Goal: Navigation & Orientation: Find specific page/section

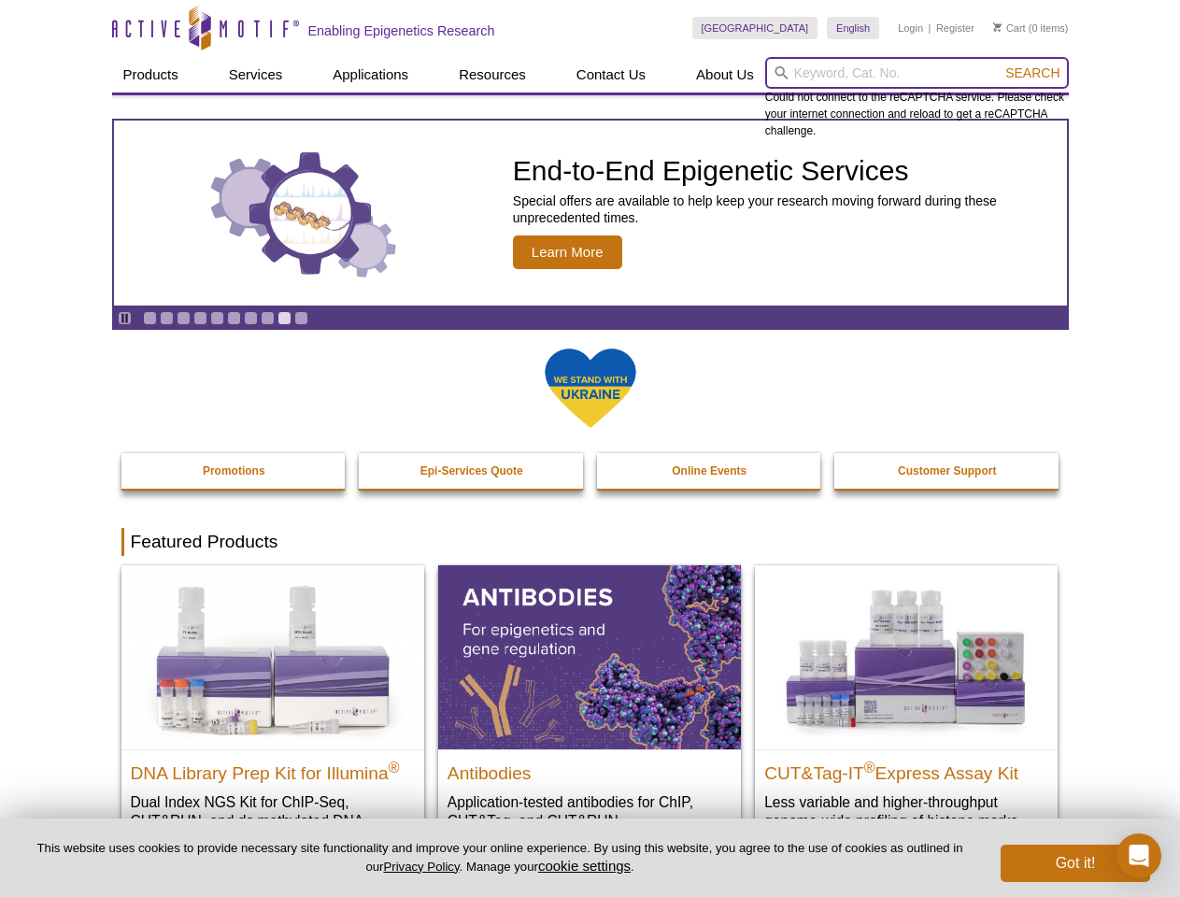
click at [916, 73] on input "search" at bounding box center [917, 73] width 304 height 32
click at [1032, 73] on span "Search" at bounding box center [1032, 72] width 54 height 15
click at [124, 318] on icon "Pause" at bounding box center [125, 318] width 12 height 12
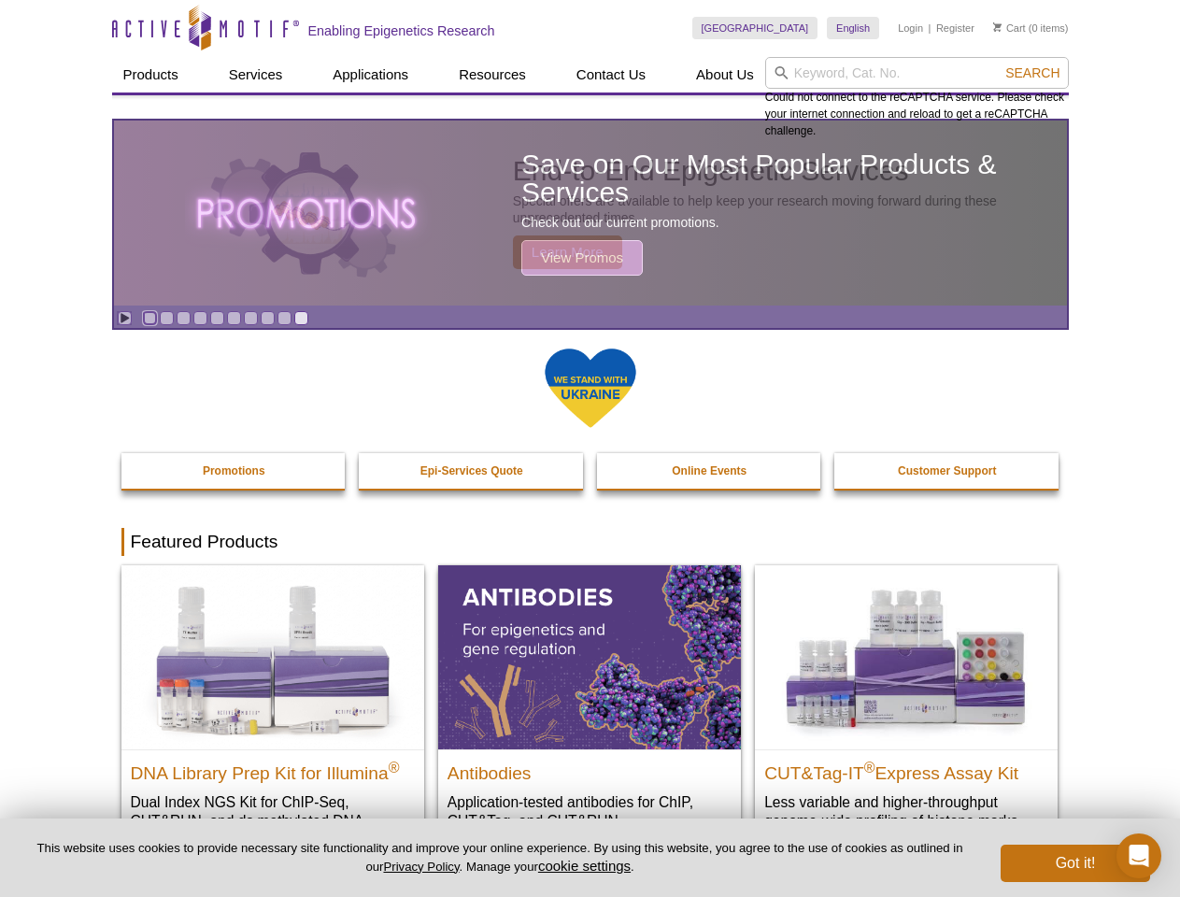
click at [149, 318] on link "Go to slide 1" at bounding box center [150, 318] width 14 height 14
click at [166, 318] on link "Go to slide 2" at bounding box center [167, 318] width 14 height 14
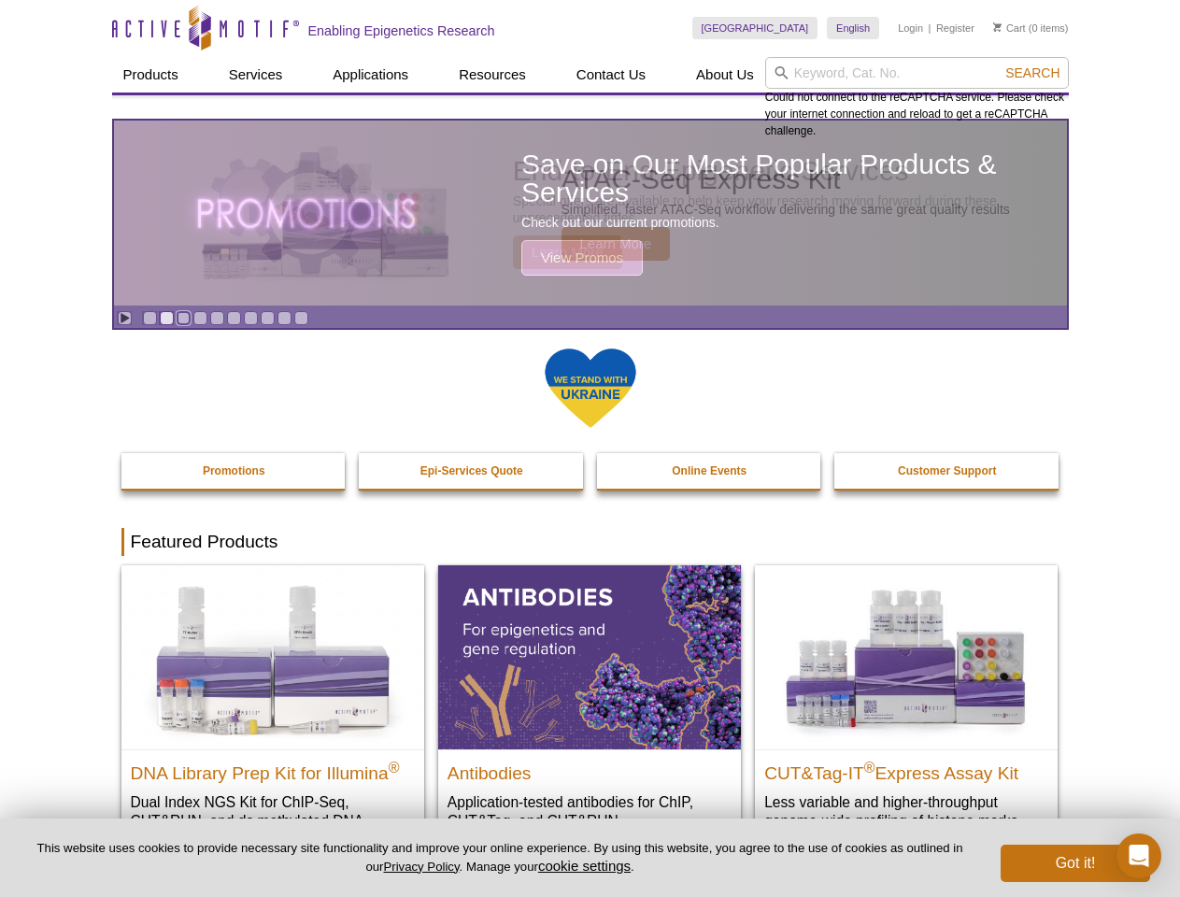
click at [183, 318] on link "Go to slide 3" at bounding box center [184, 318] width 14 height 14
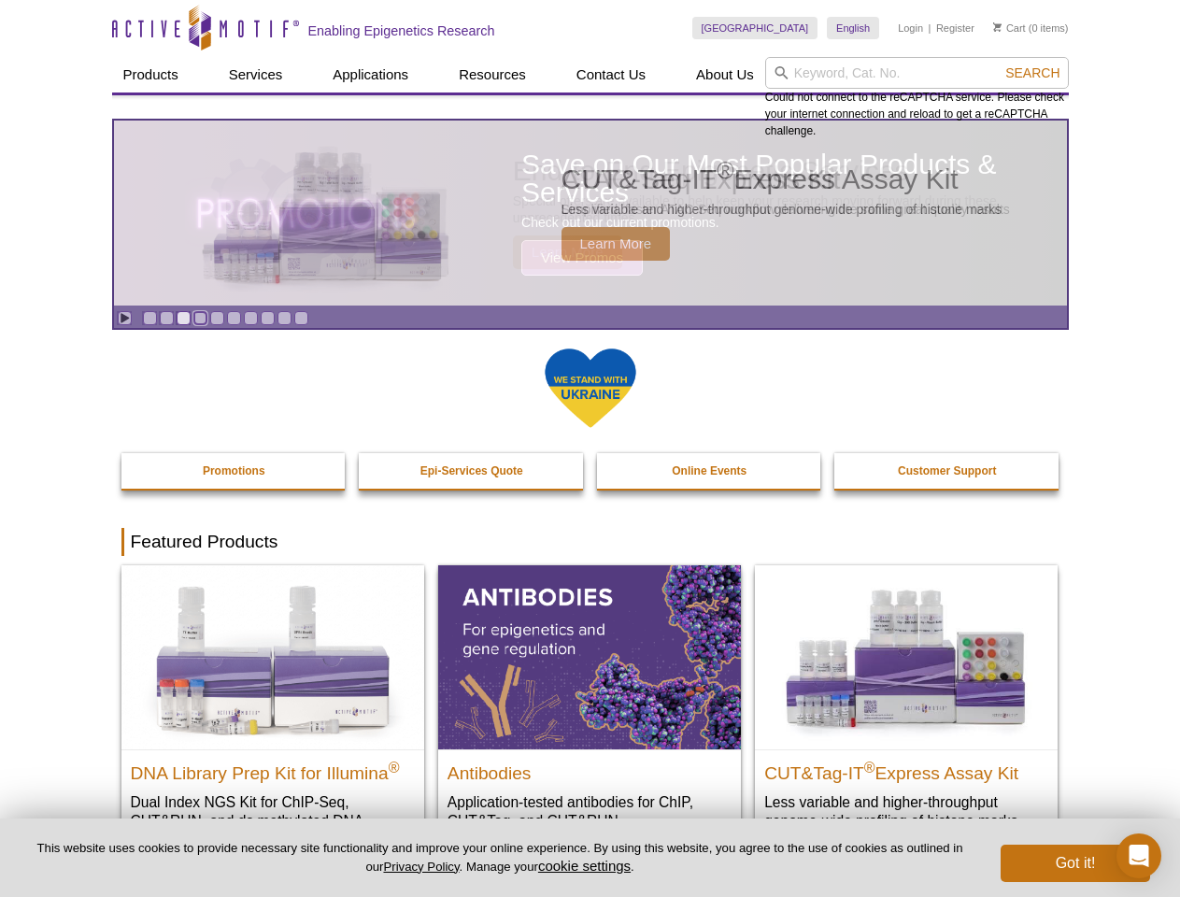
click at [200, 318] on link "Go to slide 4" at bounding box center [200, 318] width 14 height 14
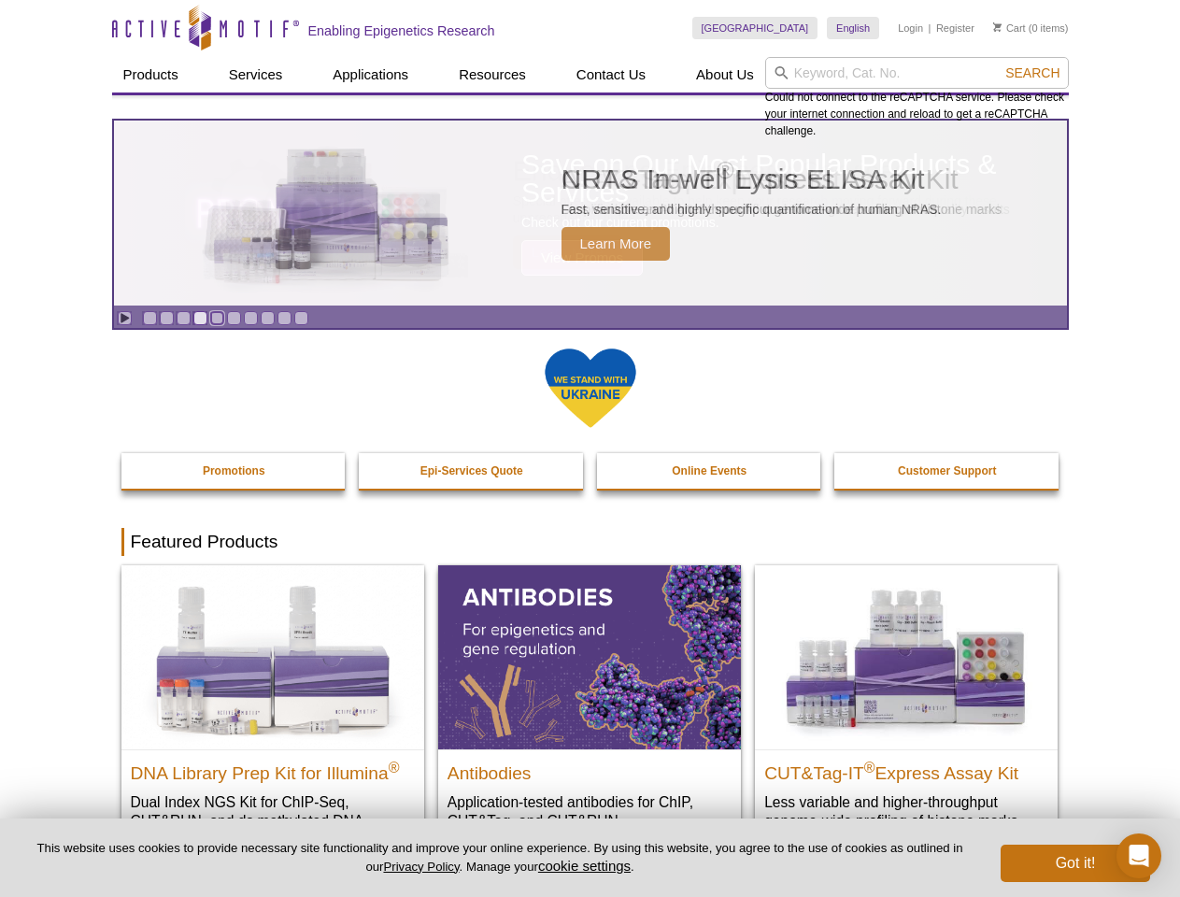
click at [217, 318] on link "Go to slide 5" at bounding box center [217, 318] width 14 height 14
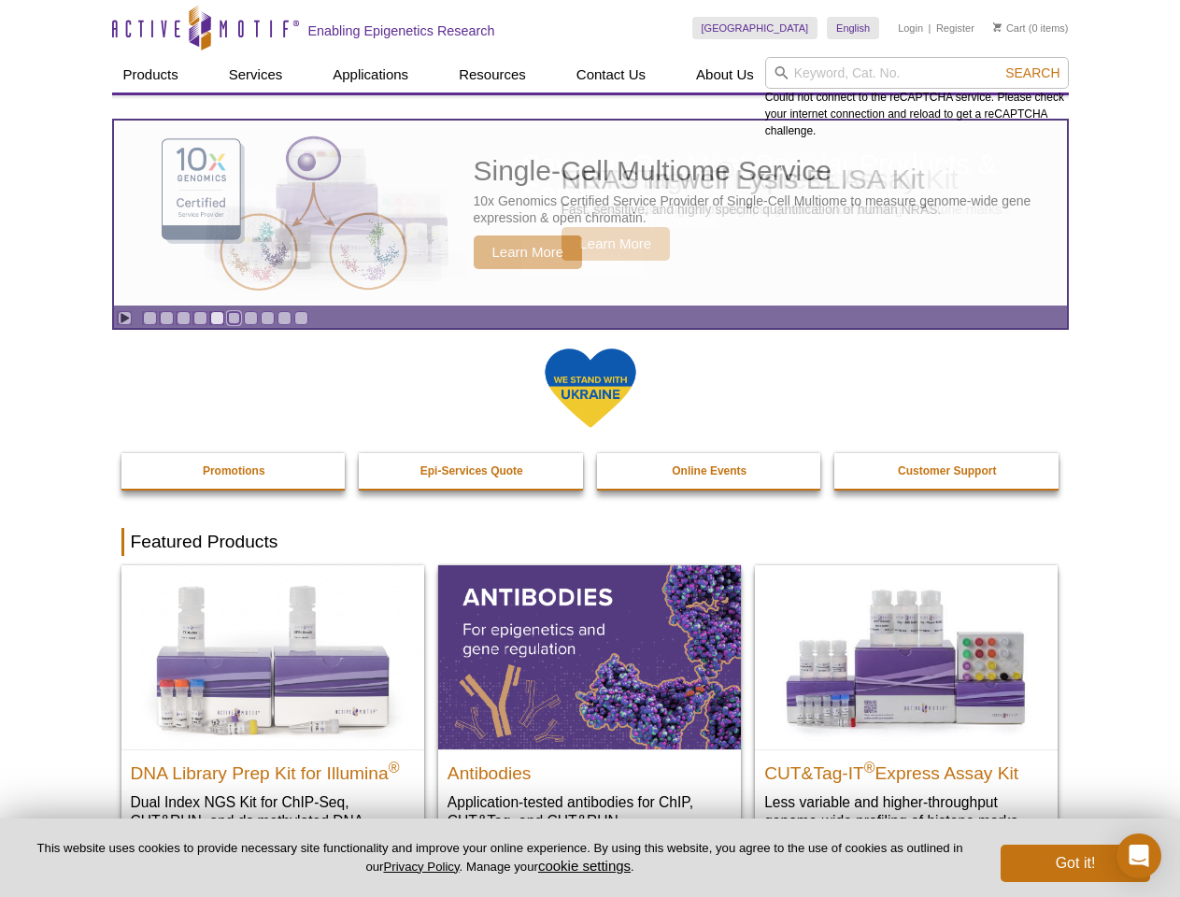
click at [233, 318] on link "Go to slide 6" at bounding box center [234, 318] width 14 height 14
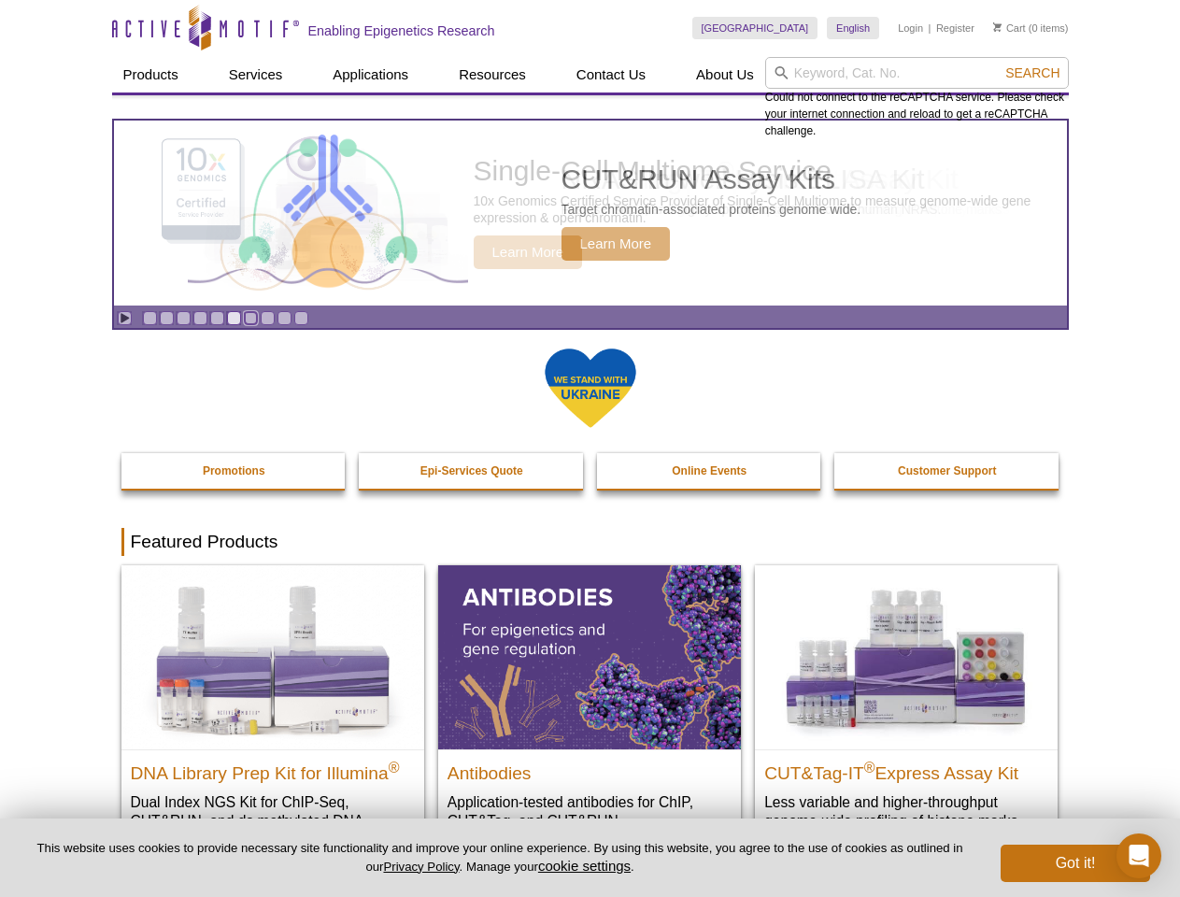
click at [250, 318] on link "Go to slide 7" at bounding box center [251, 318] width 14 height 14
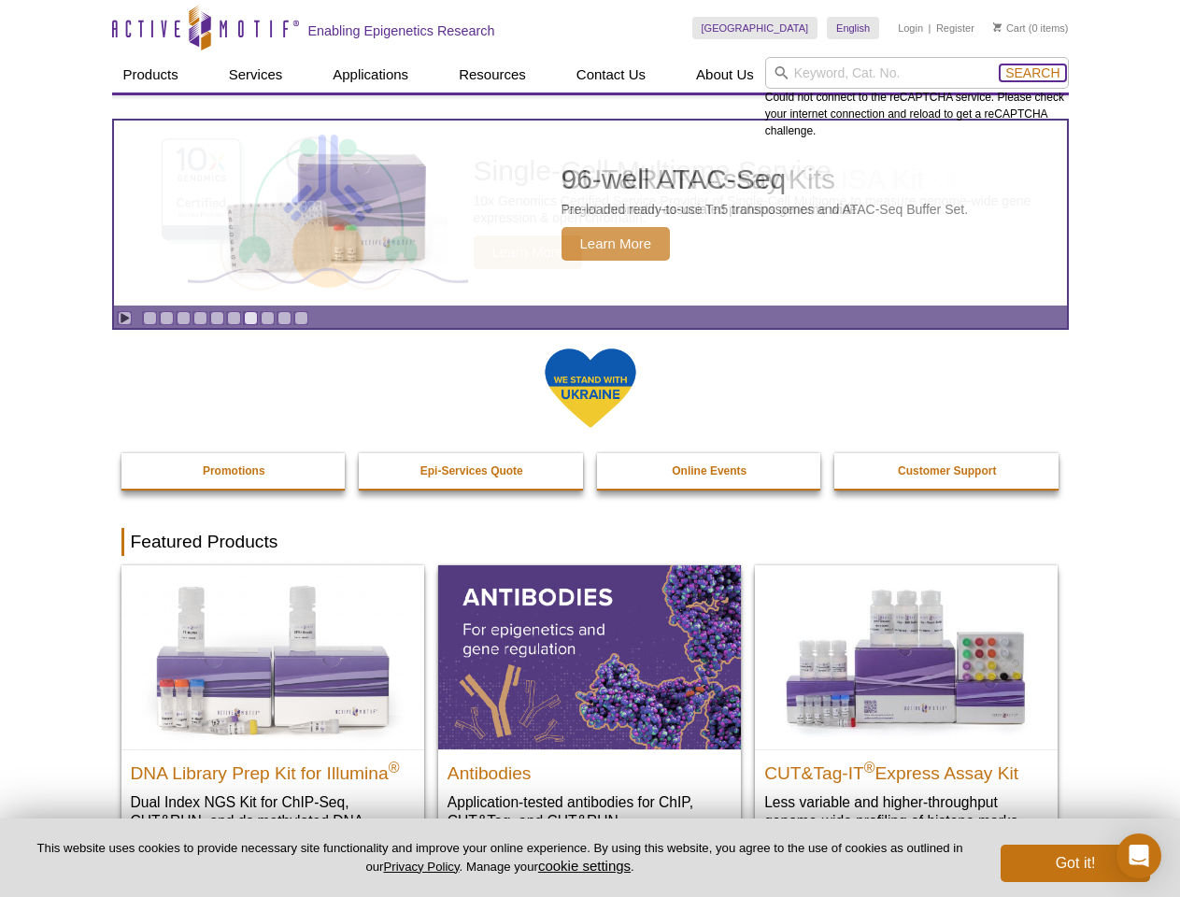
click at [1032, 73] on span "Search" at bounding box center [1032, 72] width 54 height 15
